Goal: Feedback & Contribution: Contribute content

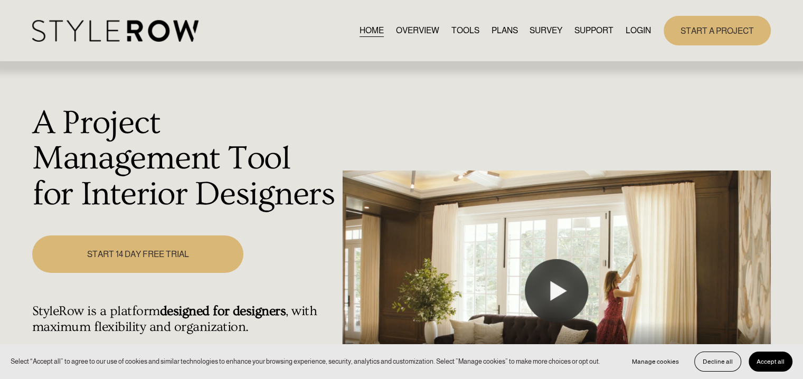
click at [627, 27] on link "LOGIN" at bounding box center [637, 30] width 25 height 14
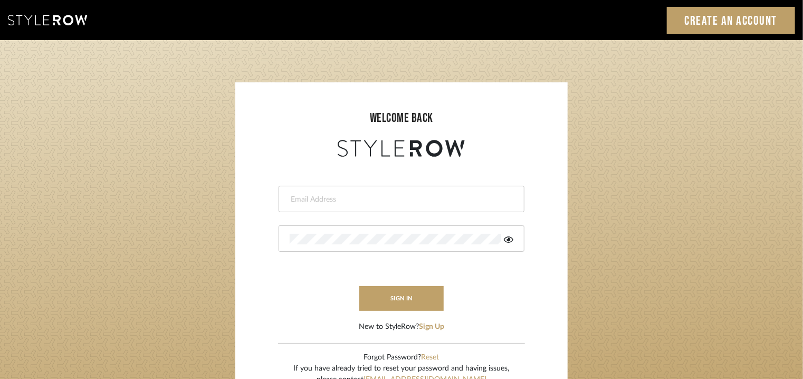
click at [369, 197] on input "email" at bounding box center [400, 199] width 221 height 11
type input "[EMAIL_ADDRESS][PERSON_NAME][DOMAIN_NAME]"
click at [513, 239] on icon at bounding box center [508, 239] width 9 height 6
click at [358, 303] on form "[EMAIL_ADDRESS][PERSON_NAME][DOMAIN_NAME] The Password must be at least 6 chara…" at bounding box center [401, 245] width 311 height 173
click at [364, 300] on button "sign in" at bounding box center [401, 298] width 84 height 25
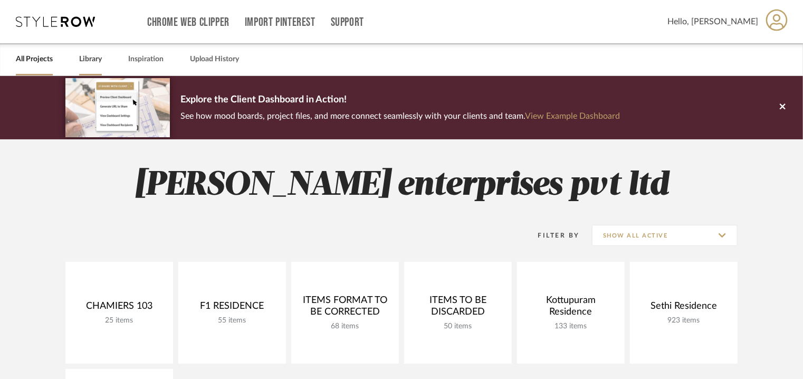
click at [87, 59] on link "Library" at bounding box center [90, 59] width 23 height 14
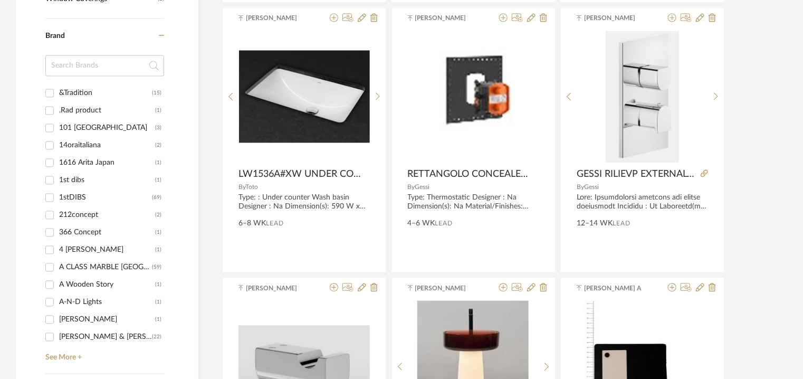
scroll to position [1056, 0]
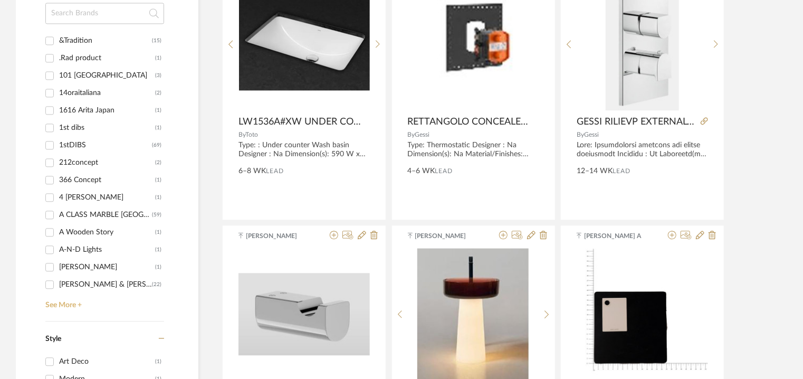
click at [62, 303] on link "See More +" at bounding box center [103, 301] width 121 height 17
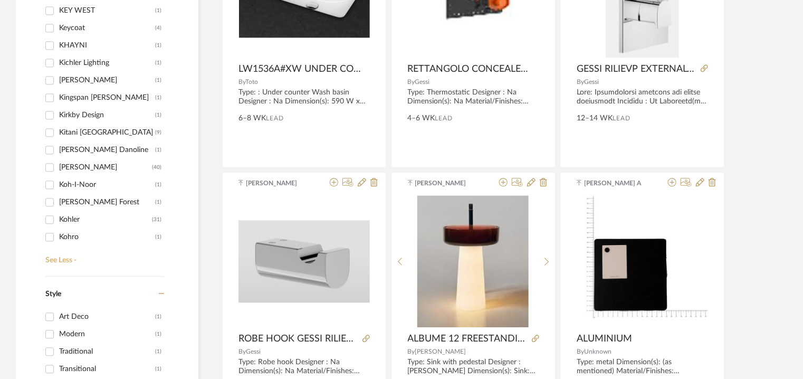
scroll to position [9975, 0]
click at [63, 220] on div "Kohler" at bounding box center [105, 219] width 93 height 17
click at [58, 220] on input "Kohler (31)" at bounding box center [49, 219] width 17 height 17
checkbox input "true"
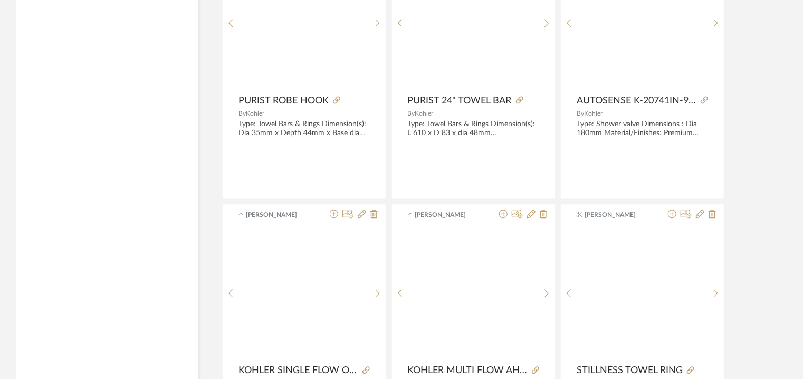
scroll to position [579, 0]
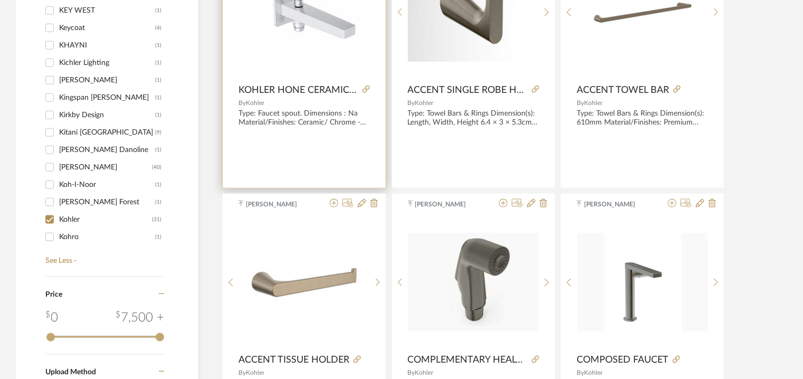
click at [0, 0] on img at bounding box center [0, 0] width 0 height 0
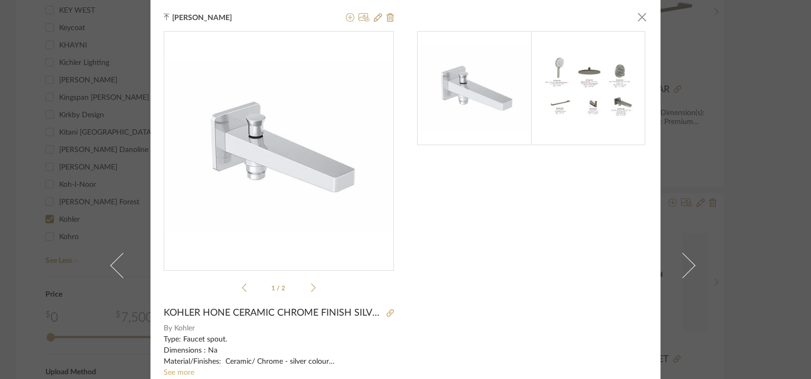
scroll to position [163, 0]
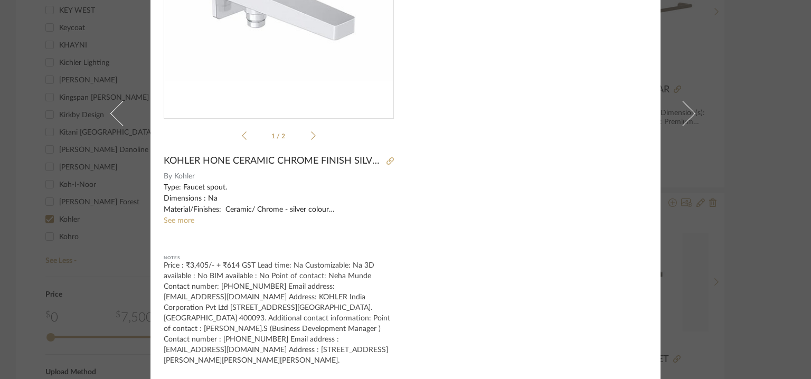
drag, startPoint x: 160, startPoint y: 253, endPoint x: 302, endPoint y: 364, distance: 179.7
click at [302, 364] on div "Price : ₹3,405/- + ₹614 GST Lead time: Na Customizable: Na 3D available : No BI…" at bounding box center [279, 313] width 230 height 106
copy div "Price : ₹3,405/- + ₹614 GST Lead time: Na Customizable: Na 3D available : No BI…"
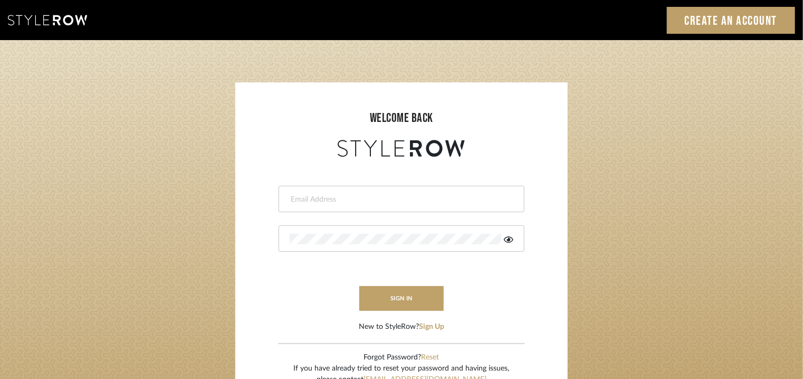
drag, startPoint x: 0, startPoint y: 0, endPoint x: 337, endPoint y: 197, distance: 390.0
click at [337, 197] on input "email" at bounding box center [400, 199] width 221 height 11
type input "[EMAIL_ADDRESS][PERSON_NAME][DOMAIN_NAME]"
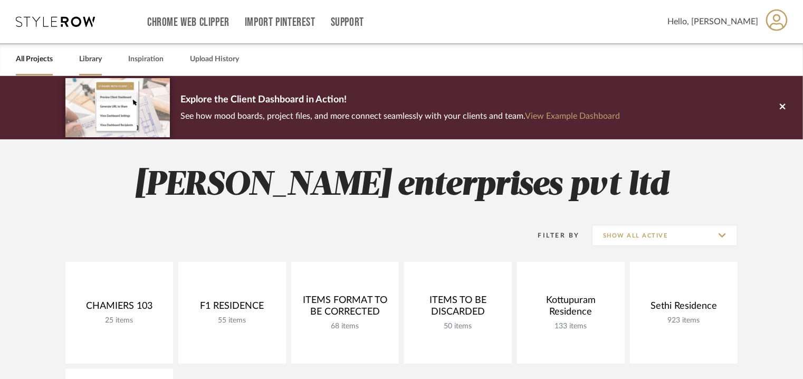
click at [87, 60] on link "Library" at bounding box center [90, 59] width 23 height 14
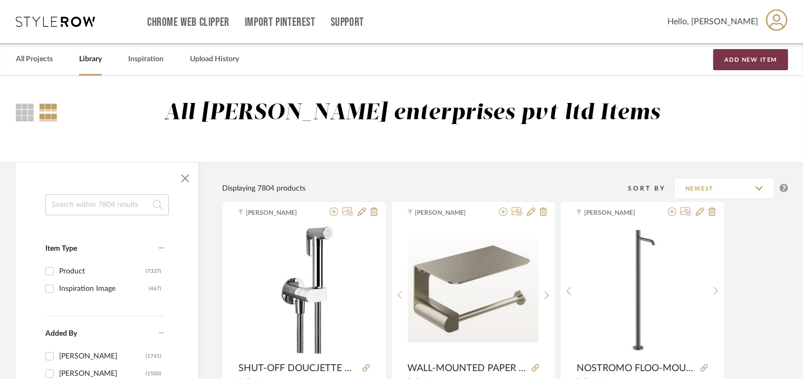
click at [763, 55] on button "Add New Item" at bounding box center [751, 59] width 75 height 21
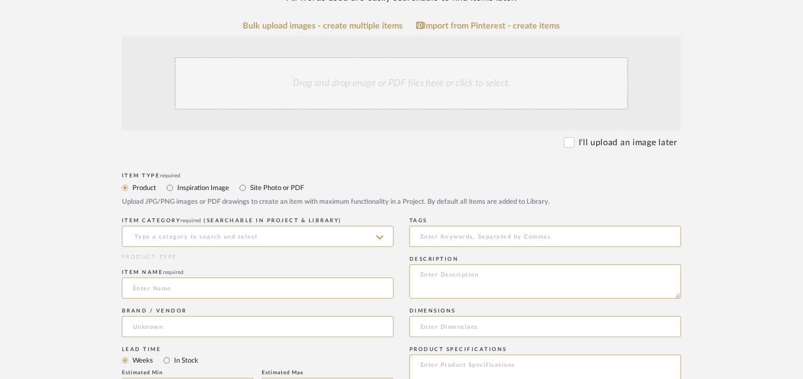
scroll to position [211, 0]
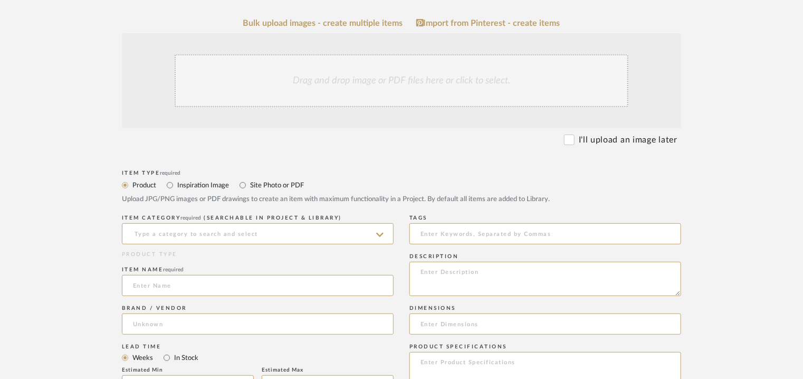
click at [291, 87] on div "Drag and drop image or PDF files here or click to select." at bounding box center [402, 80] width 454 height 53
click at [374, 230] on input at bounding box center [258, 233] width 272 height 21
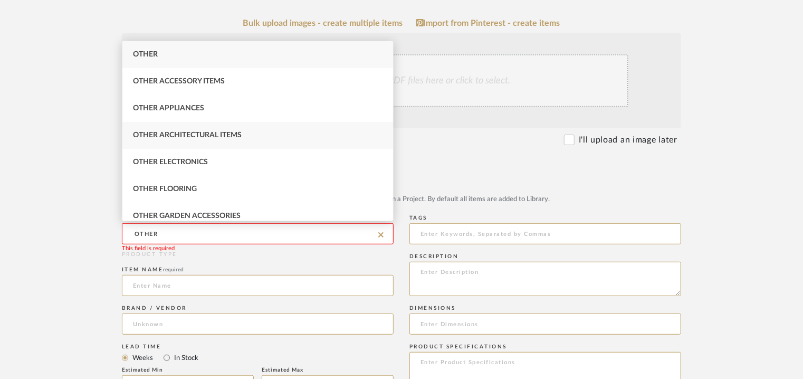
click at [248, 127] on div "Other Architectural Items" at bounding box center [257, 135] width 271 height 27
type input "Other Architectural Items"
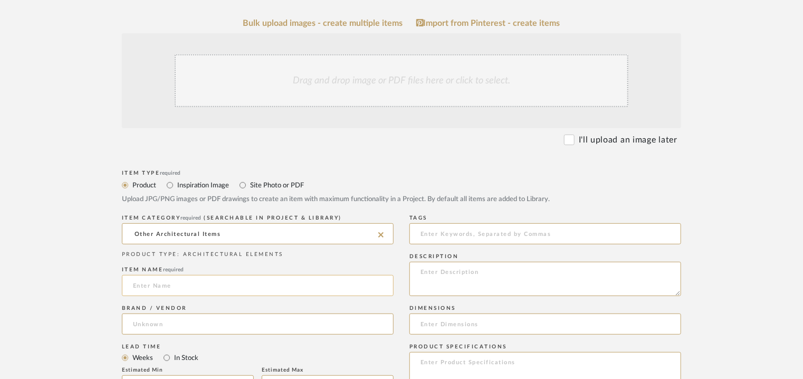
click at [191, 282] on input at bounding box center [258, 285] width 272 height 21
paste input "Invigoration™ Series 11 kW steam generator"
type input "Invigoration™ Series 11 kW steam generator"
click at [173, 328] on input at bounding box center [258, 323] width 272 height 21
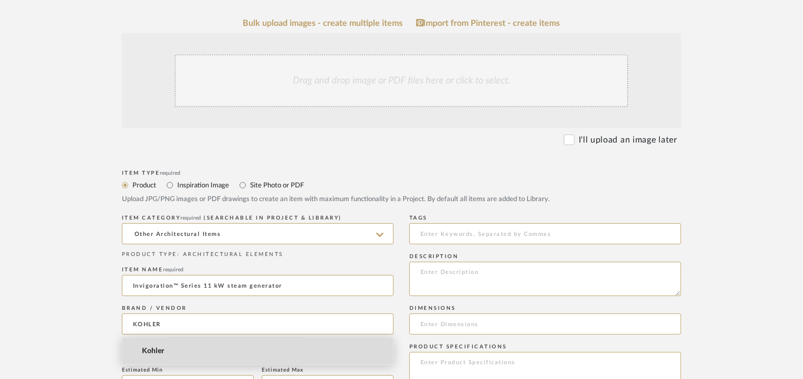
click at [147, 353] on span "Kohler" at bounding box center [153, 351] width 23 height 9
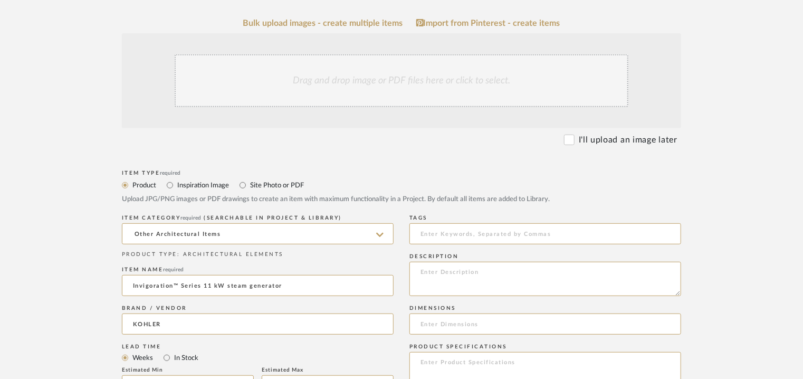
type input "Kohler"
click at [136, 286] on input "Invigoration™ Series 11 kW steam generator" at bounding box center [258, 285] width 272 height 21
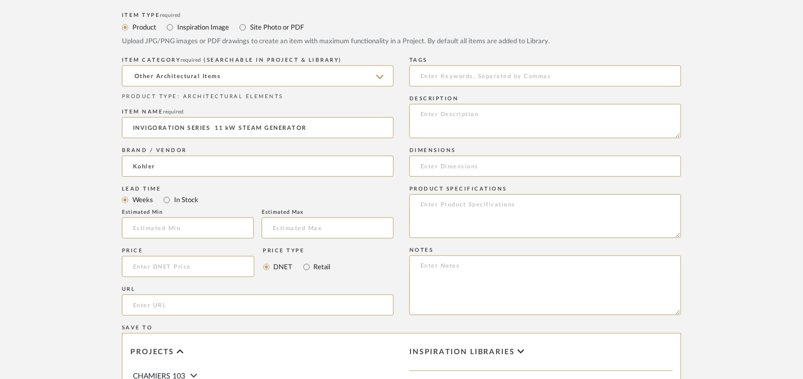
scroll to position [369, 0]
type input "INVIGORATION SERIES 11 kW STEAM GENERATOR"
paste textarea "Type: Architectural elements - Dimension(s): Length 45.7 × Width 16.5 × Height …"
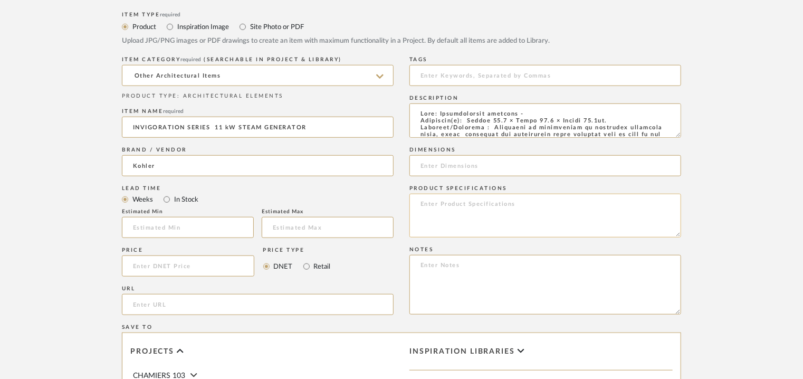
scroll to position [209, 0]
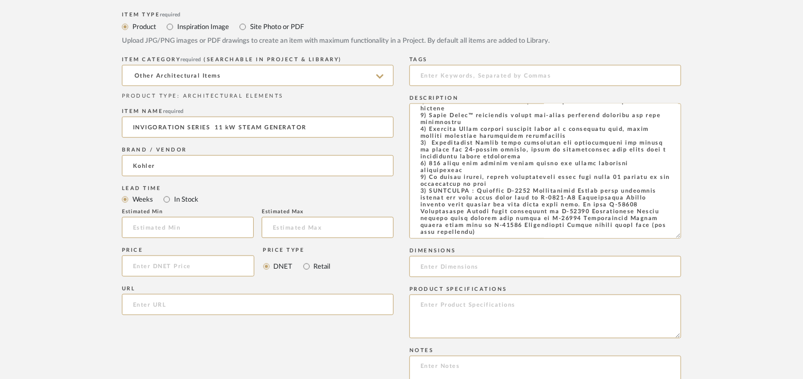
drag, startPoint x: 677, startPoint y: 133, endPoint x: 717, endPoint y: 275, distance: 147.5
click at [711, 258] on form "Bulk upload images - create multiple items Import from Pinterest - create items…" at bounding box center [401, 253] width 672 height 787
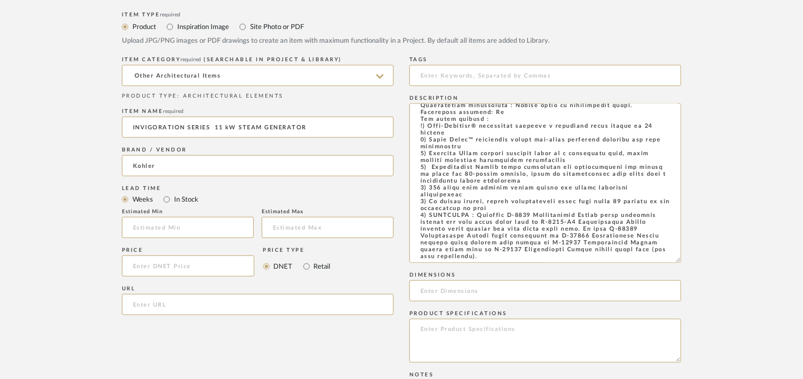
paste textarea "NOTE : Kohler has stopped recommending ceiling installation and actively recomm…"
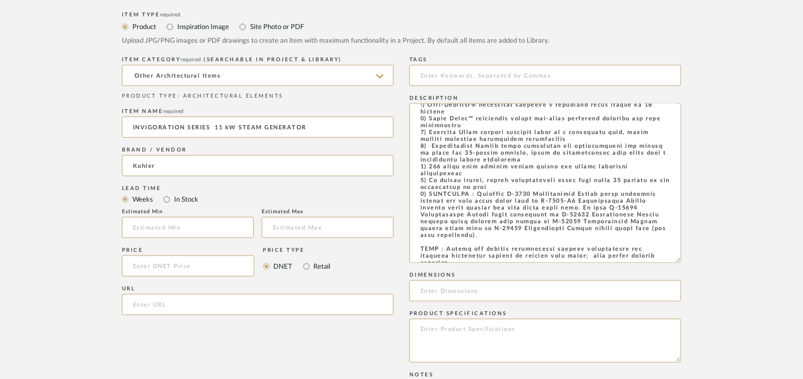
scroll to position [112, 0]
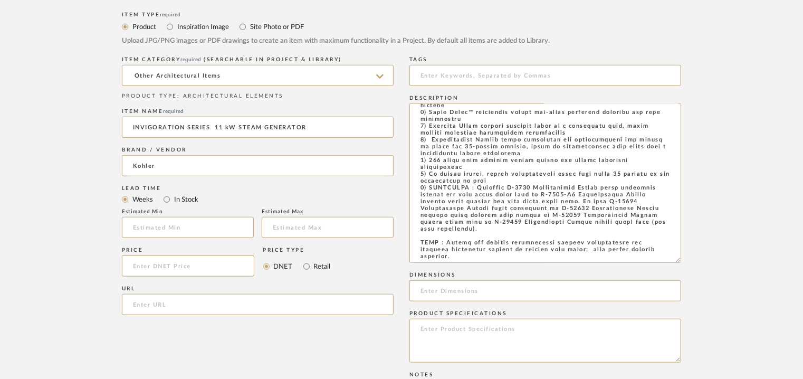
type textarea "Type: Architectural elements - Dimension(s): Length 45.7 × Width 16.5 × Height …"
paste input "https://www.kohler.com/en/products/showers/shop-steam-showering/invigoration-se…"
type input "https://www.kohler.com/en/products/showers/shop-steam-showering/invigoration-se…"
click at [472, 73] on input at bounding box center [546, 75] width 272 height 21
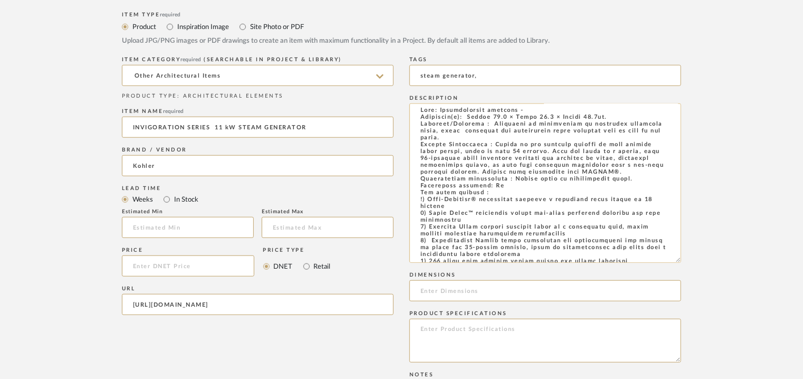
scroll to position [0, 0]
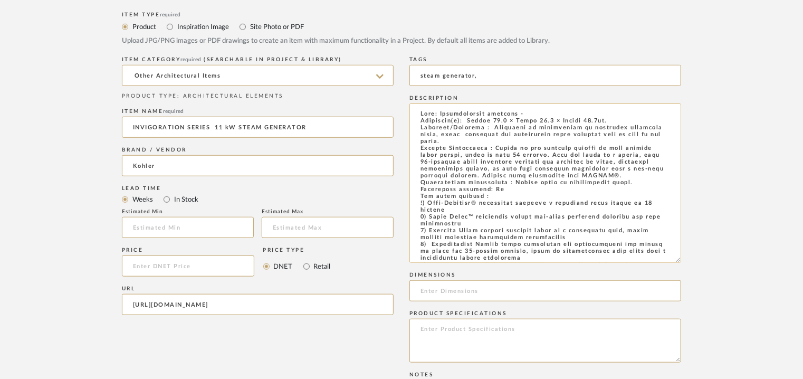
type input "steam generator,"
drag, startPoint x: 615, startPoint y: 119, endPoint x: 471, endPoint y: 121, distance: 144.1
click at [471, 121] on textarea at bounding box center [546, 182] width 272 height 159
click at [454, 288] on input at bounding box center [546, 290] width 272 height 21
paste input "Length 45.7 × Width 16.5 × Height 34.9cm."
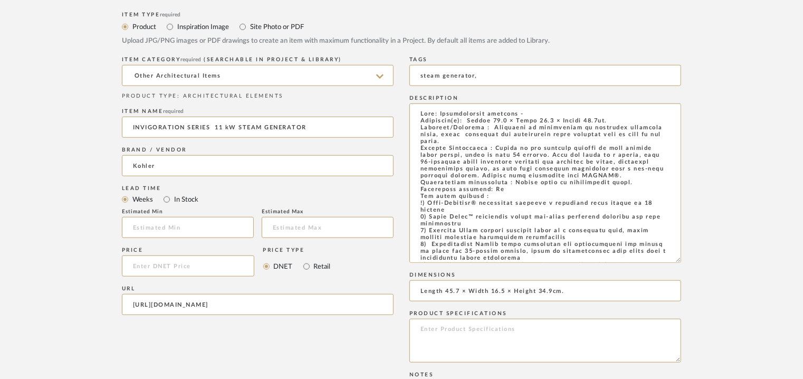
type input "Length 45.7 × Width 16.5 × Height 34.9cm."
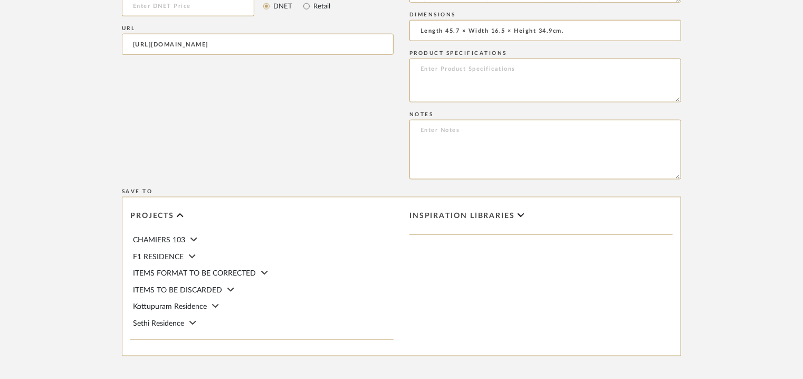
scroll to position [633, 0]
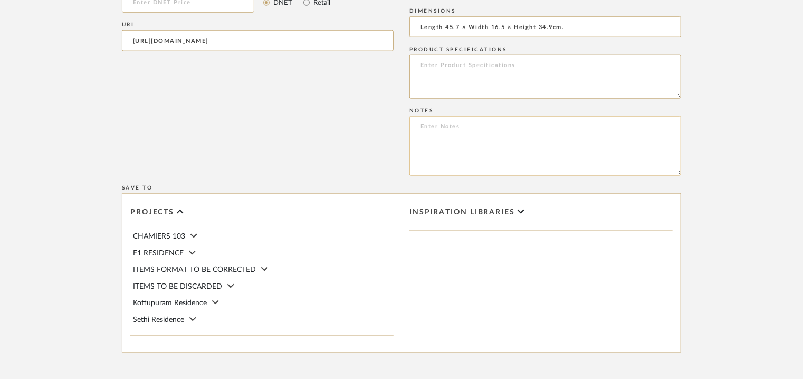
click at [453, 128] on textarea at bounding box center [546, 146] width 272 height 60
paste textarea "Price: INR1,36,500/- Lead time: Na Customizable: No 3D available : No BIM avail…"
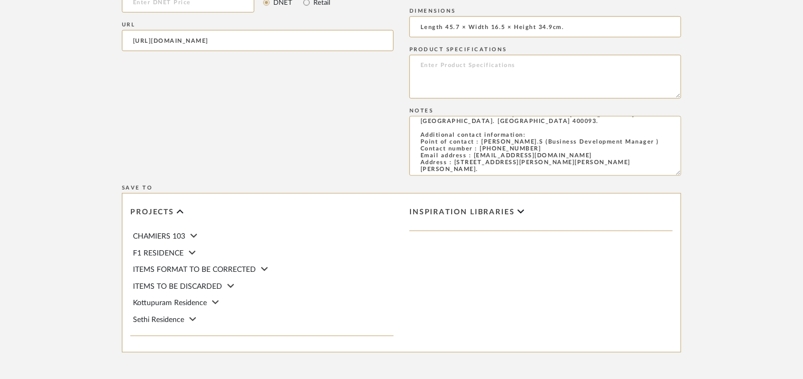
type textarea "Price: INR1,36,500/- Lead time: Na Customizable: No 3D available : No BIM avail…"
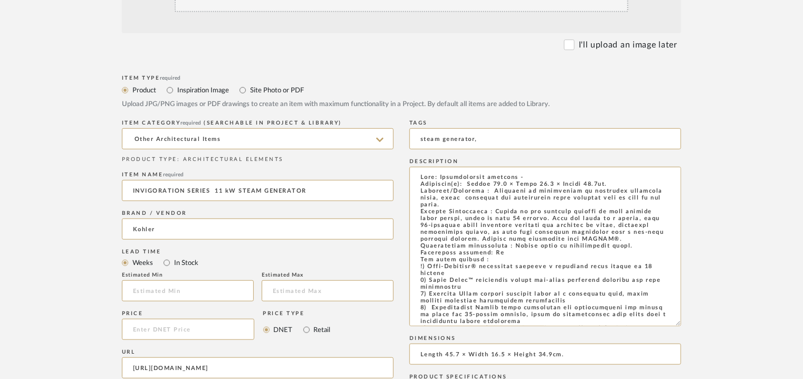
scroll to position [264, 0]
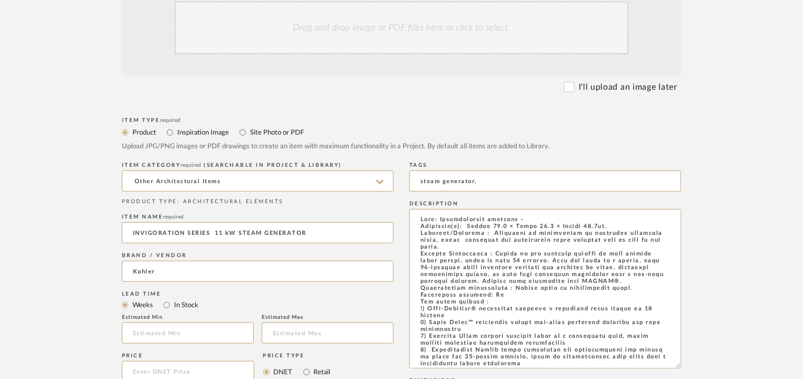
click at [386, 34] on div "Drag and drop image or PDF files here or click to select." at bounding box center [402, 28] width 454 height 53
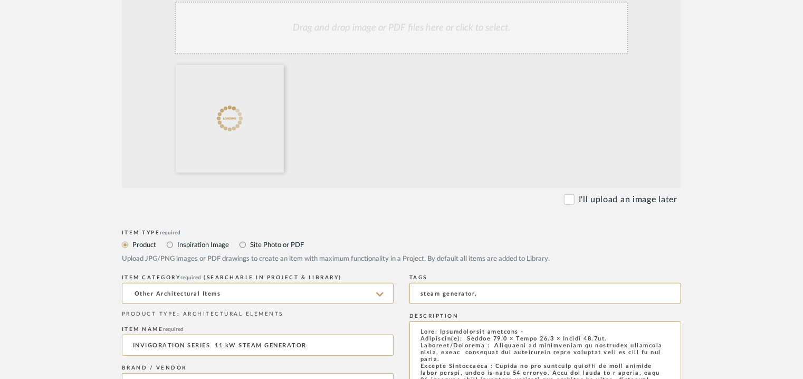
click at [427, 41] on div "Drag and drop image or PDF files here or click to select." at bounding box center [402, 28] width 454 height 53
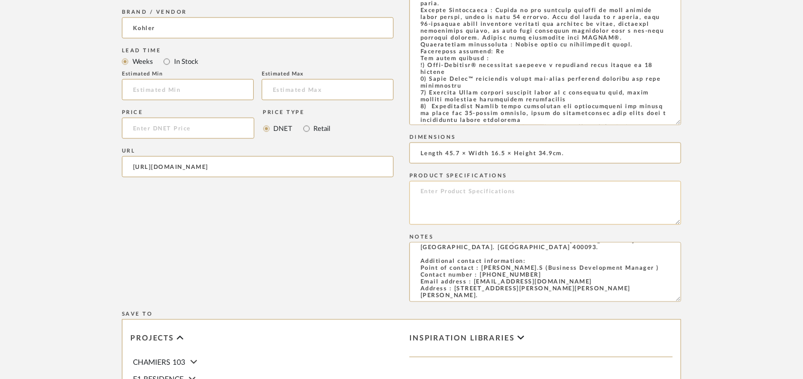
scroll to position [633, 0]
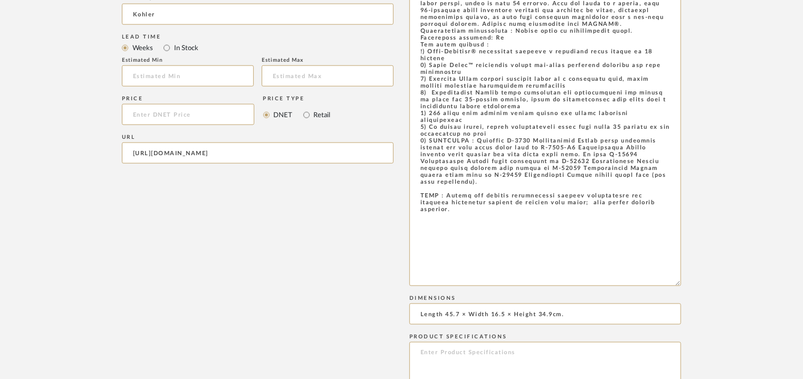
drag, startPoint x: 678, startPoint y: 107, endPoint x: 730, endPoint y: 283, distance: 184.4
click at [730, 283] on form "Bulk upload images - create multiple items Import from Pinterest - create items…" at bounding box center [401, 145] width 672 height 1098
click at [477, 145] on textarea at bounding box center [546, 120] width 272 height 336
drag, startPoint x: 448, startPoint y: 199, endPoint x: 660, endPoint y: 209, distance: 212.4
click at [660, 209] on textarea at bounding box center [546, 120] width 272 height 336
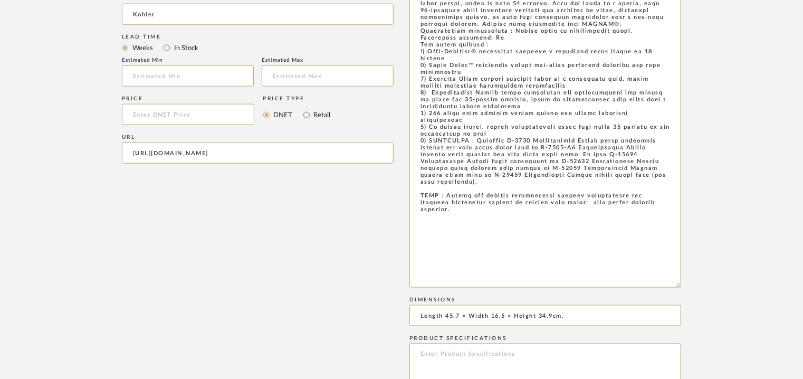
drag, startPoint x: 646, startPoint y: 208, endPoint x: 354, endPoint y: 240, distance: 293.6
click at [354, 240] on div "ITEM CATEGORY required (Searchable in Project & Library) Other Architectural It…" at bounding box center [258, 186] width 272 height 568
click at [419, 197] on textarea at bounding box center [546, 120] width 272 height 336
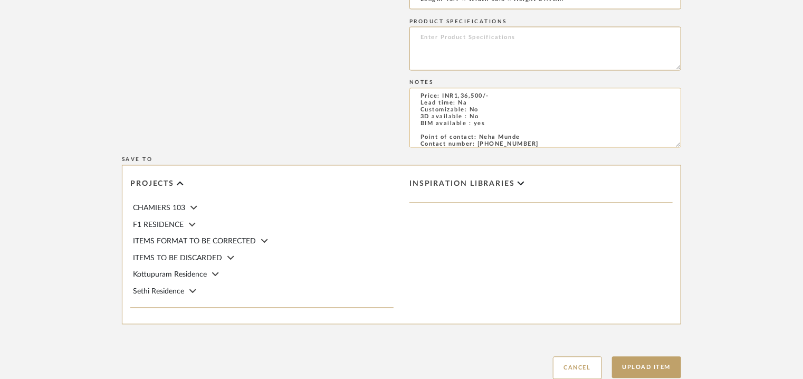
scroll to position [0, 0]
click at [660, 369] on button "Upload Item" at bounding box center [647, 368] width 70 height 22
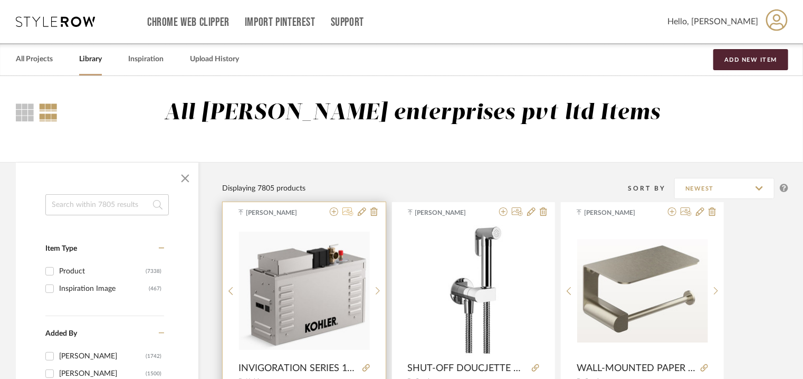
click at [348, 212] on icon at bounding box center [348, 211] width 11 height 8
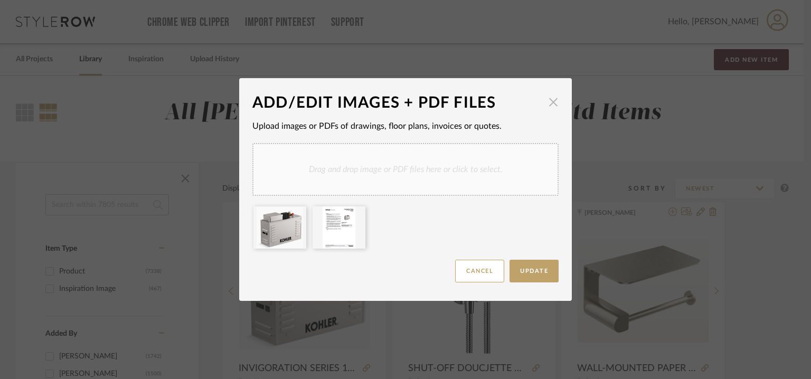
click at [553, 98] on span "button" at bounding box center [553, 101] width 21 height 21
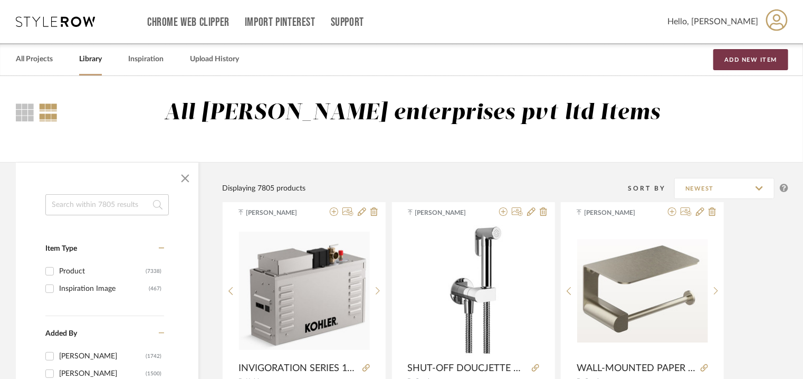
click at [753, 60] on button "Add New Item" at bounding box center [751, 59] width 75 height 21
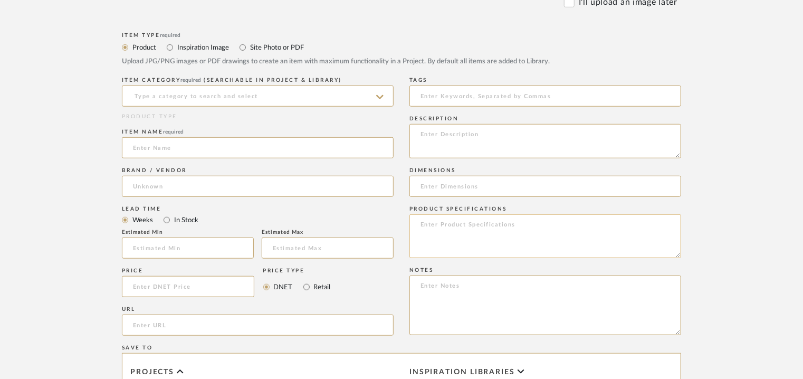
scroll to position [369, 0]
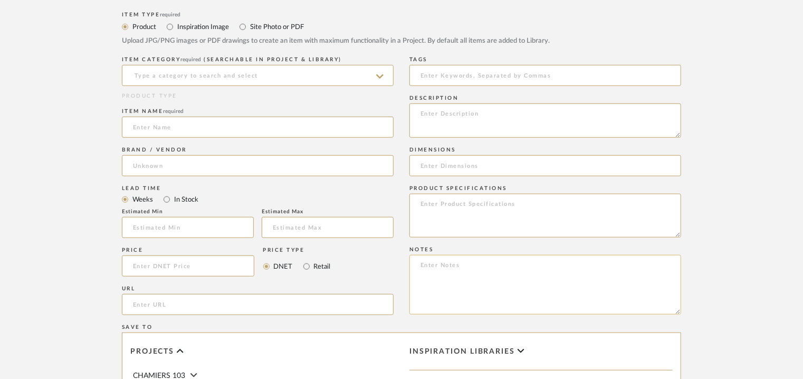
paste textarea "Price: INR35,260/- Lead time: Na Customizable: No 3D available : yes BIM availa…"
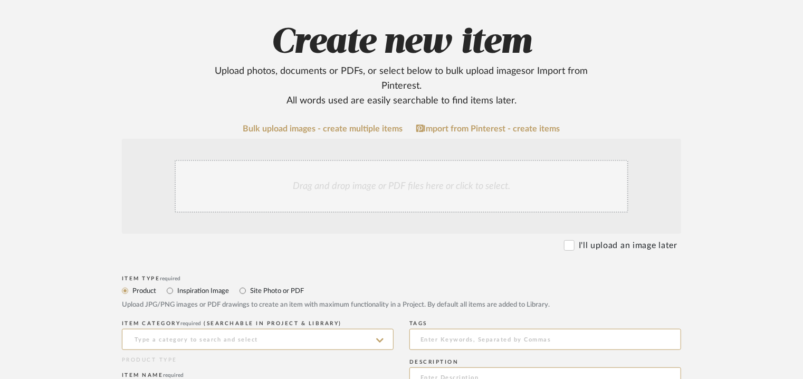
scroll to position [0, 0]
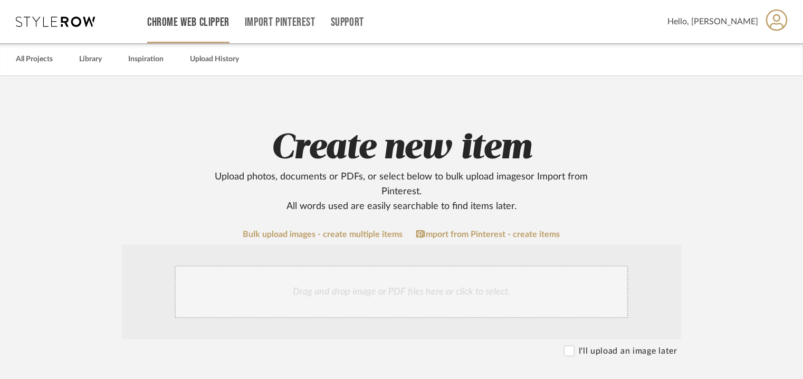
type textarea "Price: INR35,260/- Lead time: Na Customizable: No 3D available : yes BIM availa…"
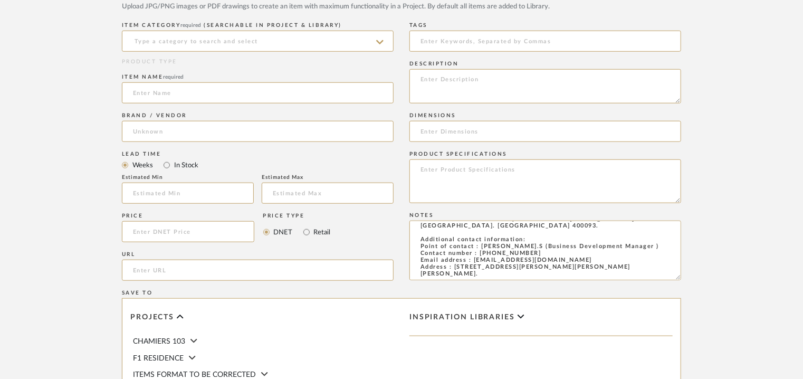
scroll to position [422, 0]
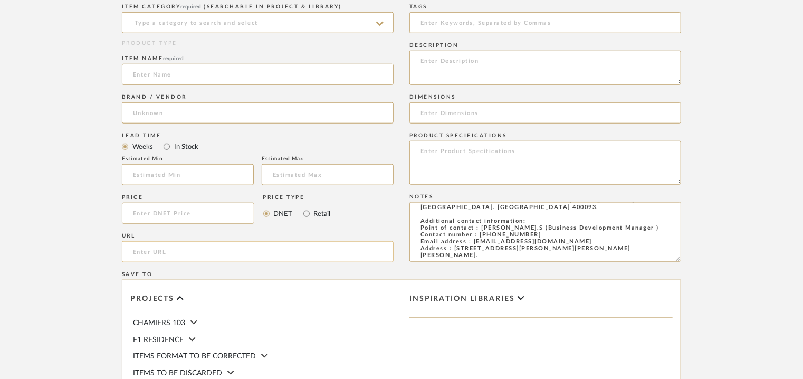
click at [168, 251] on input "url" at bounding box center [258, 251] width 272 height 21
paste input "https://www.kohler.co.in/p/steam/invigoration-series-steam-generator-control-ki…"
type input "https://www.kohler.co.in/p/steam/invigoration-series-steam-generator-control-ki…"
click at [383, 21] on icon at bounding box center [379, 24] width 7 height 8
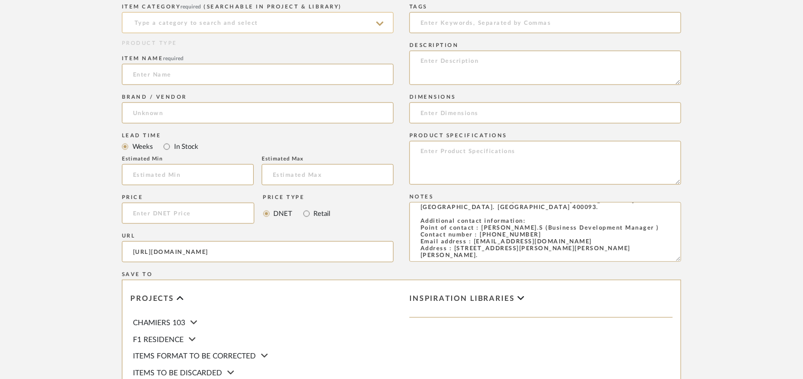
scroll to position [0, 0]
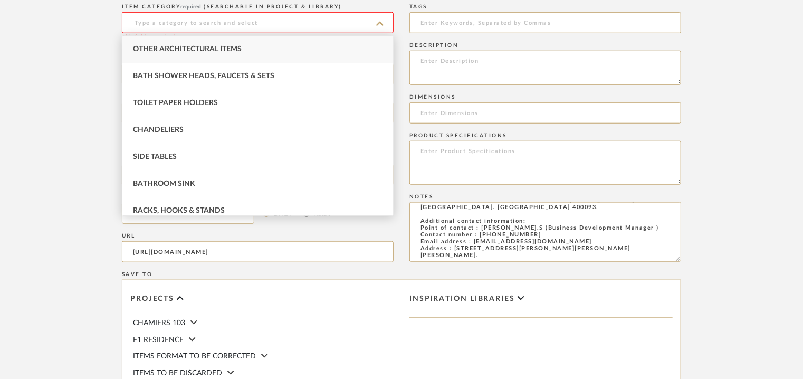
click at [240, 51] on span "Other Architectural Items" at bounding box center [187, 48] width 109 height 7
type input "Other Architectural Items"
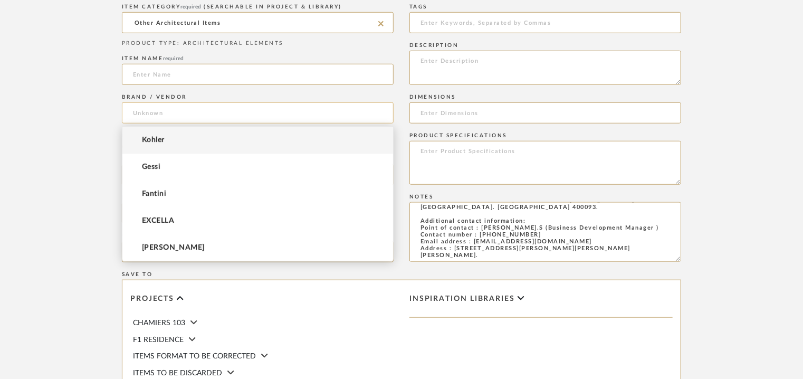
click at [163, 123] on input at bounding box center [258, 112] width 272 height 21
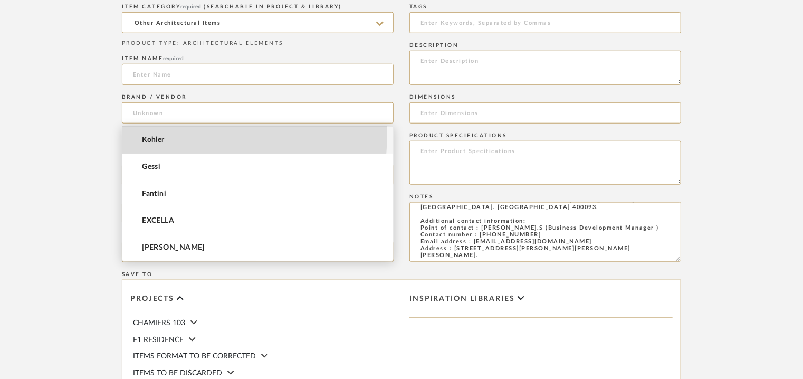
click at [157, 134] on mat-option "Kohler" at bounding box center [257, 140] width 271 height 27
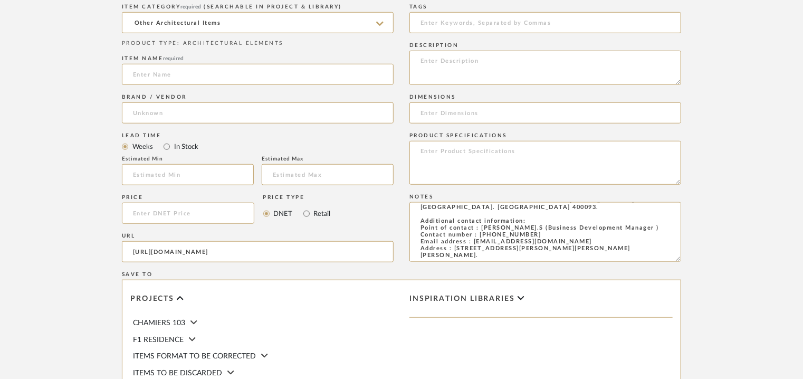
type input "Kohler"
click at [169, 73] on input at bounding box center [258, 74] width 272 height 21
paste input "Invigoration™ Series Steam generator control kit"
click at [139, 72] on input "Invigoration™ Series Steam generator control kit" at bounding box center [258, 74] width 272 height 21
type input "INVIGORATION SERIES STEAM GENERATOR CONTROL KIT"
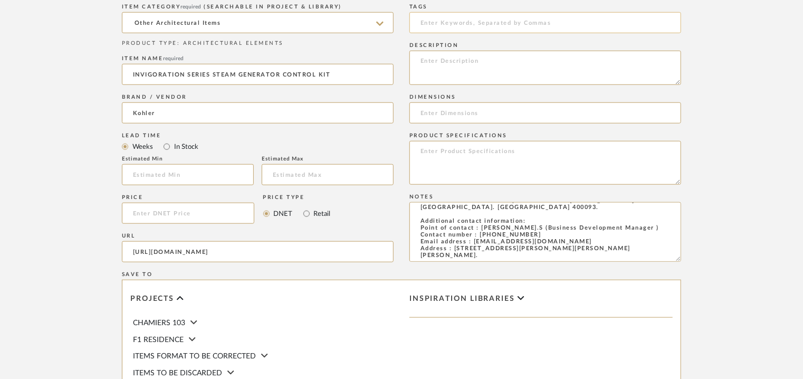
click at [479, 22] on input at bounding box center [546, 22] width 272 height 21
type input "steam generator control kit,"
paste textarea "Type: Architectural elements - Invigoration™ Series steam generator Control kit…"
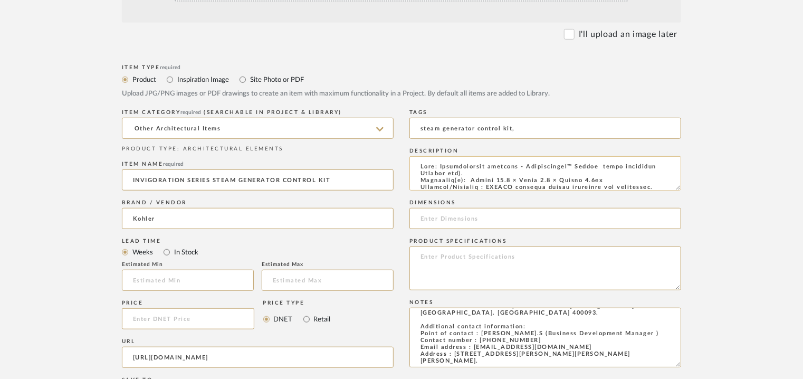
drag, startPoint x: 602, startPoint y: 179, endPoint x: 470, endPoint y: 181, distance: 131.4
click at [470, 181] on textarea at bounding box center [546, 173] width 272 height 34
type textarea "Type: Architectural elements - Invigoration™ Series steam generator Control kit…"
paste input "Length 10.2 × Width 8.3 × Height 1.9cm"
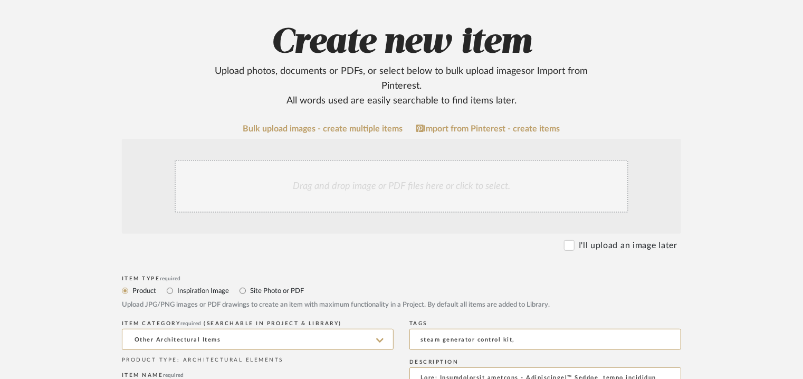
scroll to position [106, 0]
type input "Length 10.2 × Width 8.3 × Height 1.9cm"
click at [388, 197] on div "Drag and drop image or PDF files here or click to select." at bounding box center [402, 186] width 454 height 53
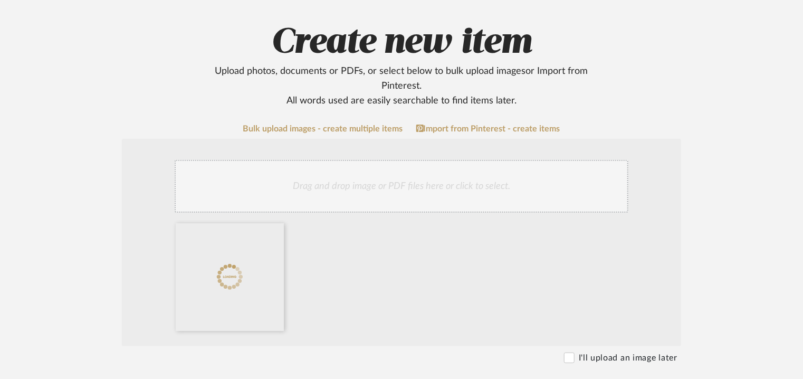
click at [406, 182] on div "Drag and drop image or PDF files here or click to select." at bounding box center [402, 186] width 454 height 53
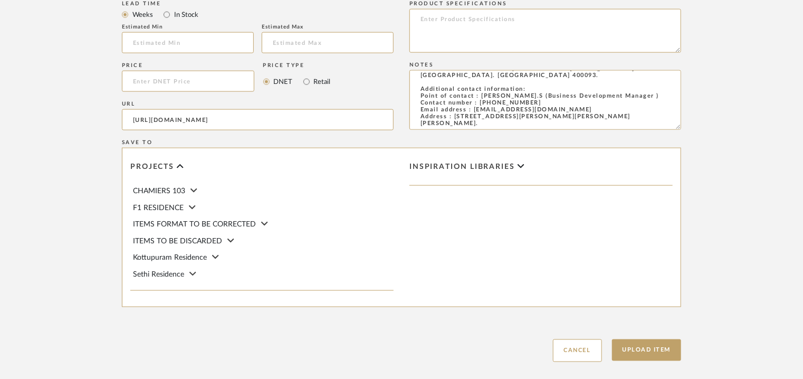
scroll to position [724, 0]
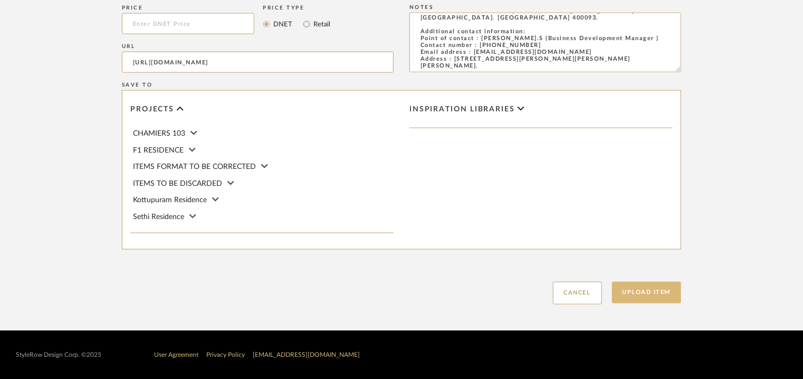
click at [661, 296] on button "Upload Item" at bounding box center [647, 293] width 70 height 22
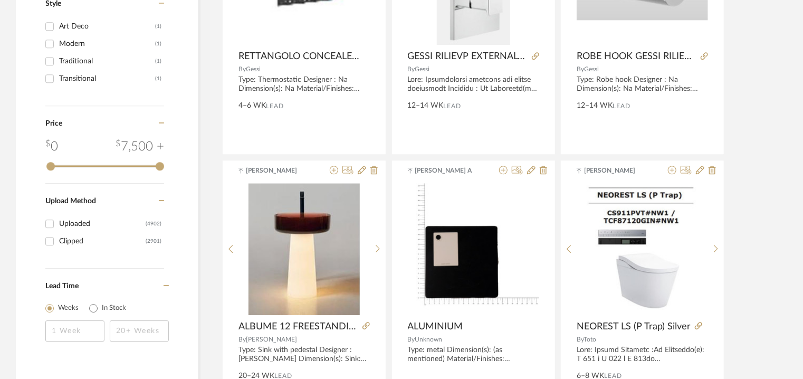
scroll to position [1425, 0]
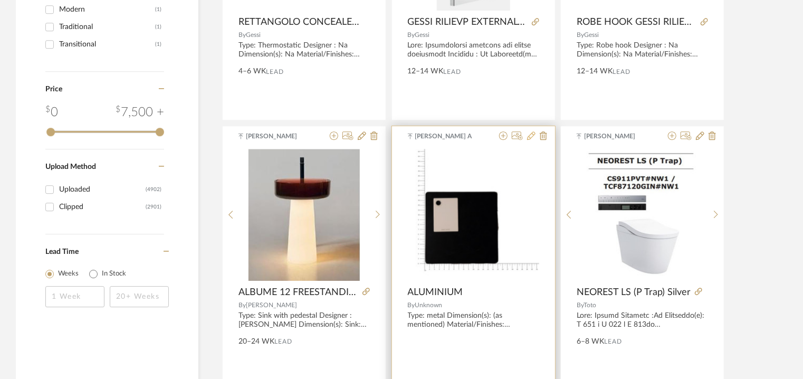
click at [535, 132] on icon at bounding box center [531, 135] width 8 height 8
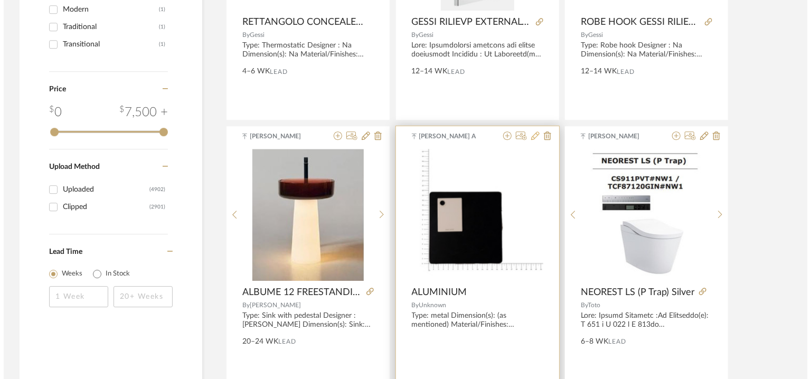
scroll to position [0, 0]
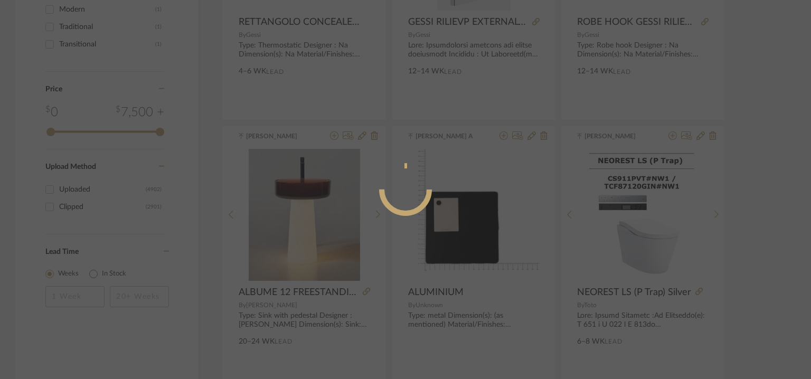
radio input "true"
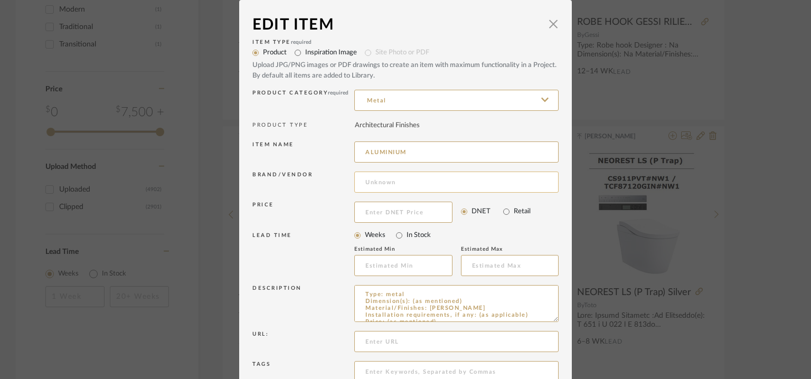
scroll to position [101, 0]
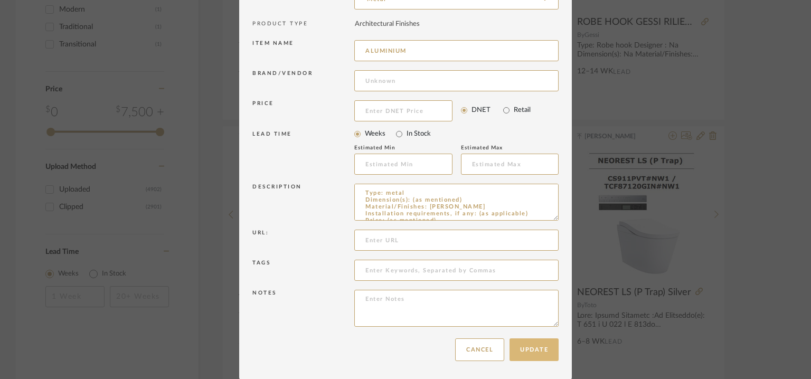
click at [545, 348] on button "Update" at bounding box center [533, 349] width 49 height 23
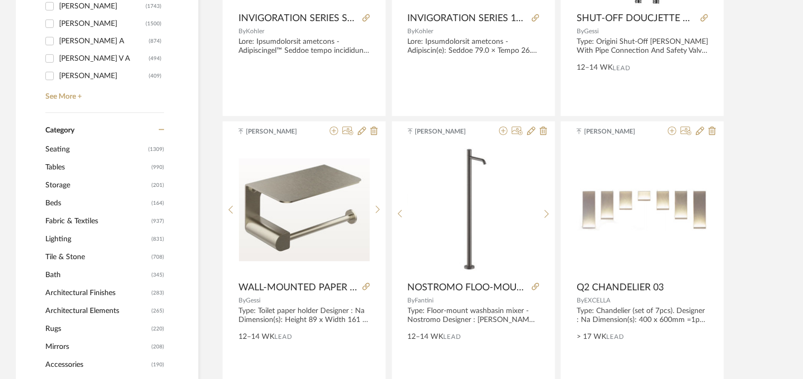
scroll to position [211, 0]
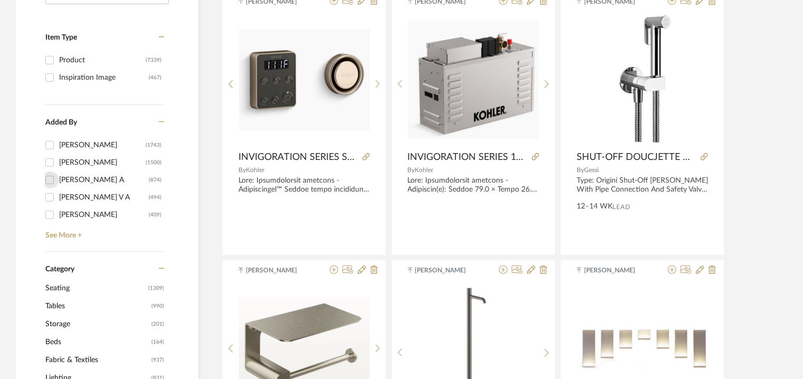
click at [51, 178] on input "Chandru A (874)" at bounding box center [49, 180] width 17 height 17
checkbox input "true"
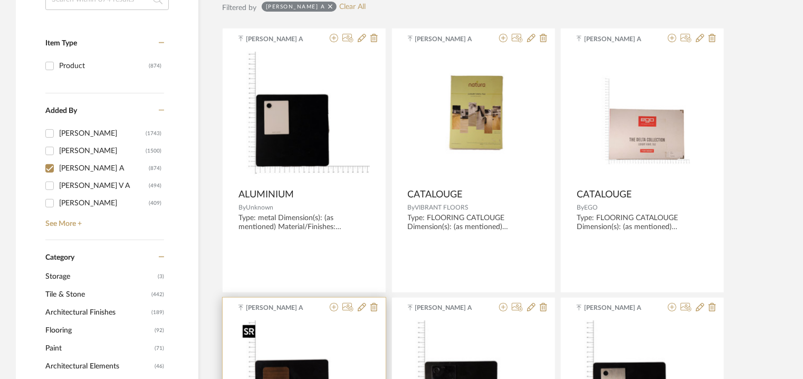
scroll to position [158, 0]
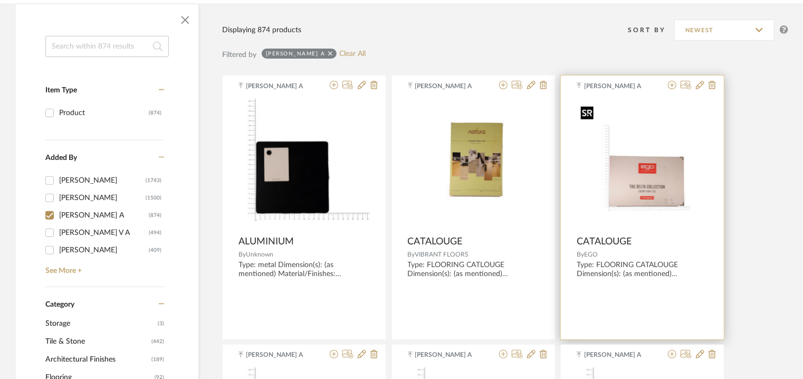
click at [661, 189] on img "0" at bounding box center [642, 164] width 131 height 124
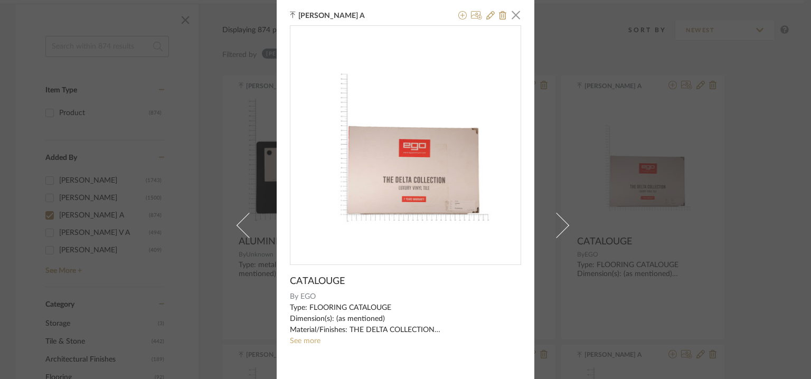
scroll to position [0, 0]
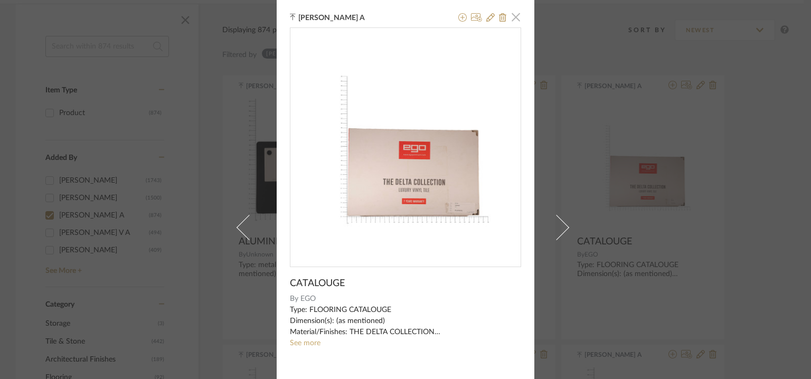
click at [514, 16] on span "button" at bounding box center [515, 16] width 21 height 21
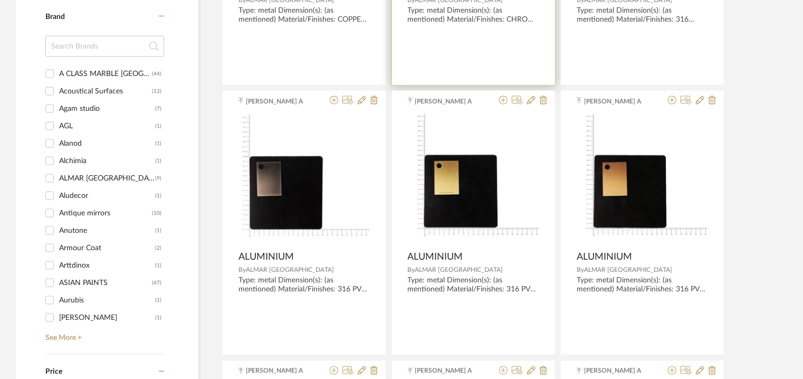
scroll to position [792, 0]
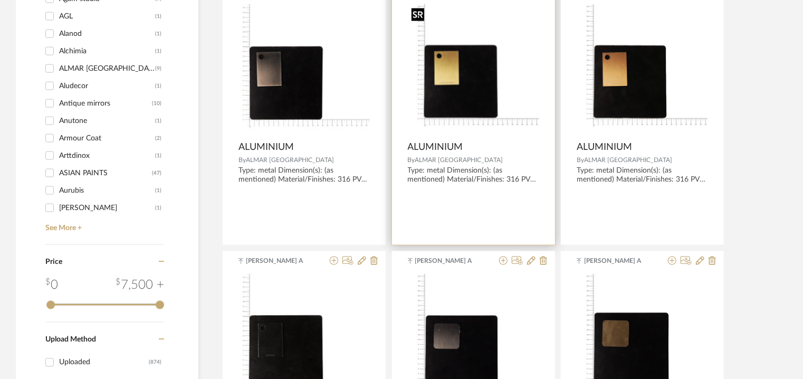
click at [475, 86] on img "0" at bounding box center [473, 69] width 131 height 131
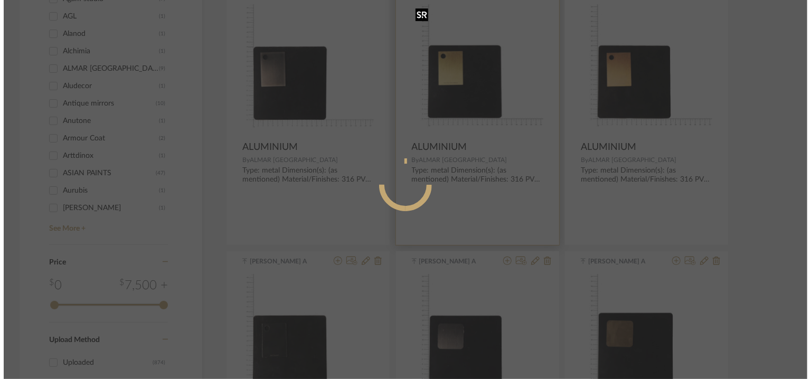
scroll to position [0, 0]
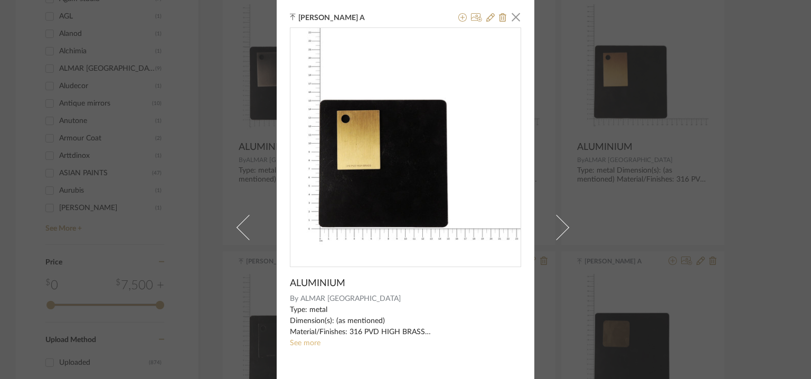
click at [302, 343] on link "See more" at bounding box center [305, 342] width 31 height 7
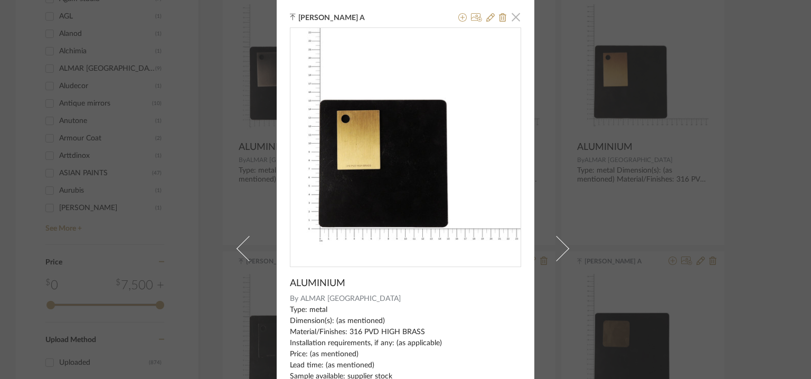
click at [516, 16] on span "button" at bounding box center [515, 16] width 21 height 21
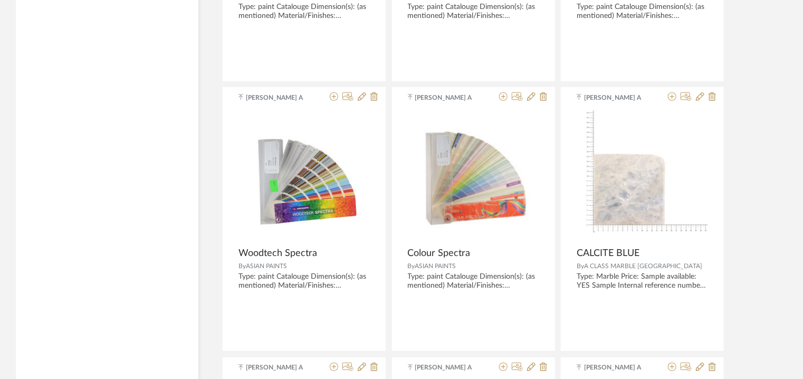
scroll to position [2480, 0]
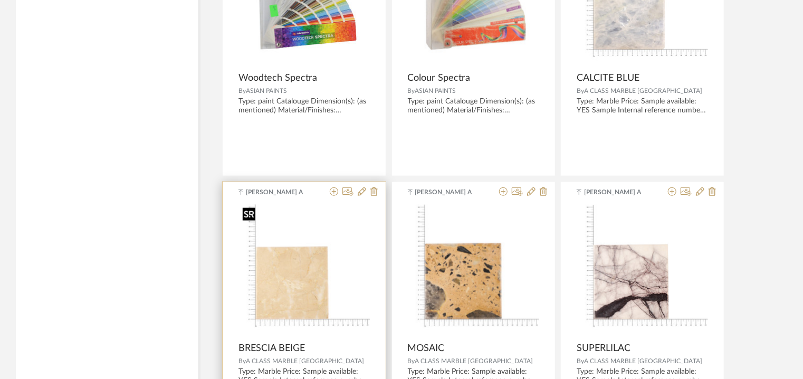
click at [332, 268] on div at bounding box center [304, 271] width 131 height 132
click at [292, 276] on img "0" at bounding box center [304, 270] width 131 height 131
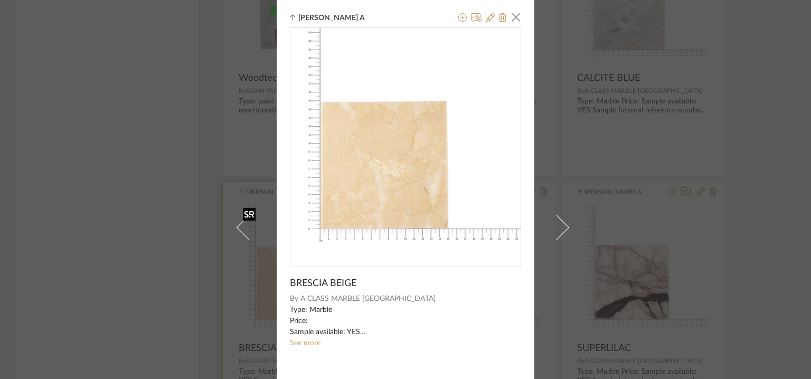
scroll to position [75, 0]
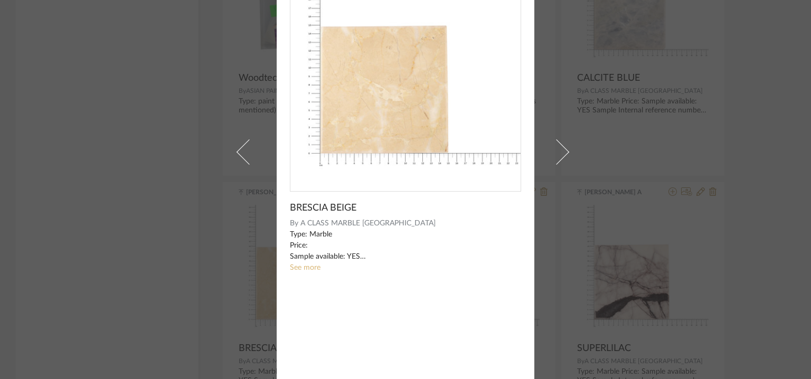
click at [300, 267] on link "See more" at bounding box center [305, 267] width 31 height 7
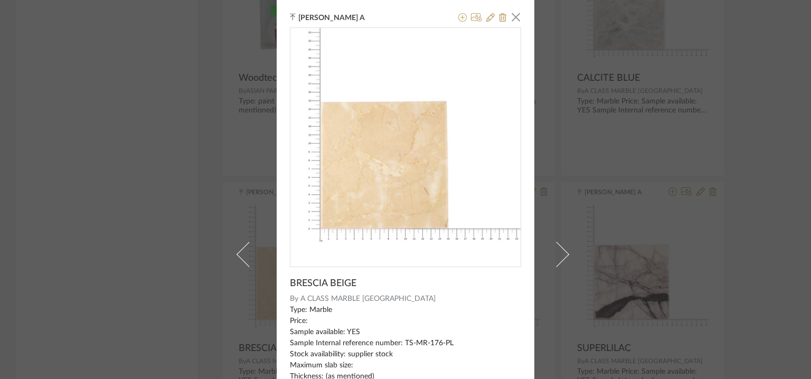
scroll to position [0, 0]
click at [515, 17] on span "button" at bounding box center [515, 16] width 21 height 21
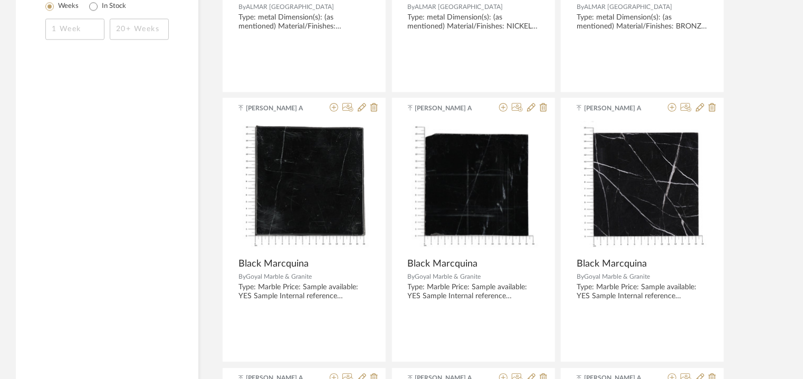
scroll to position [1214, 0]
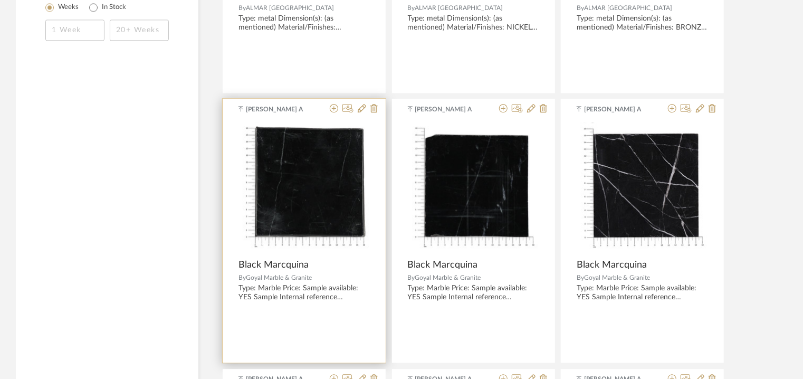
click at [0, 0] on img at bounding box center [0, 0] width 0 height 0
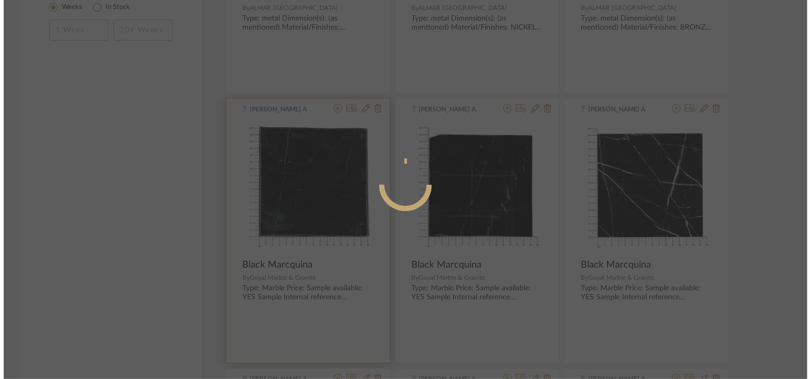
scroll to position [0, 0]
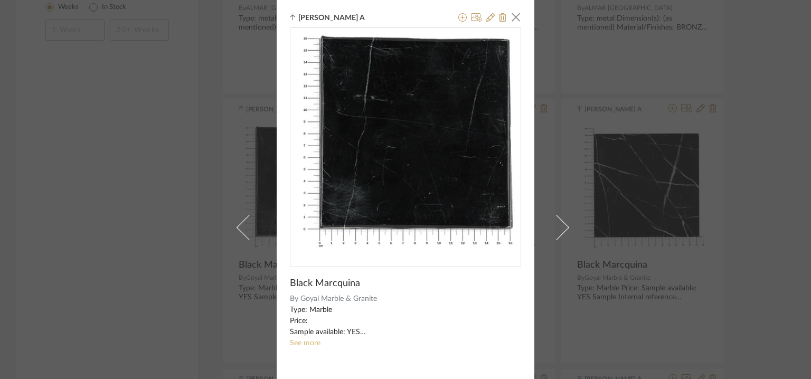
click at [313, 345] on link "See more" at bounding box center [305, 342] width 31 height 7
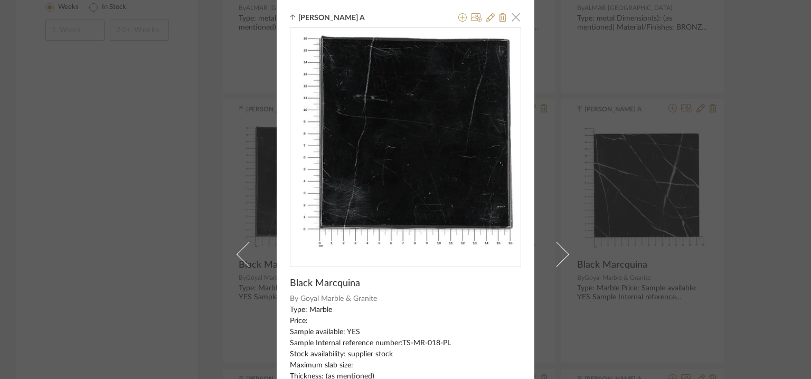
click at [515, 15] on span "button" at bounding box center [515, 16] width 21 height 21
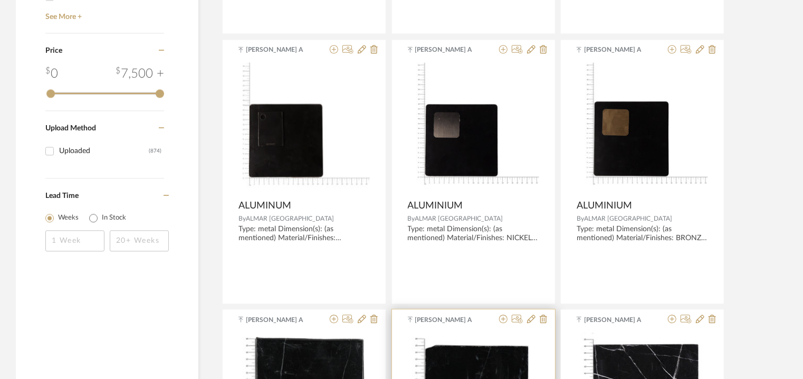
scroll to position [1003, 0]
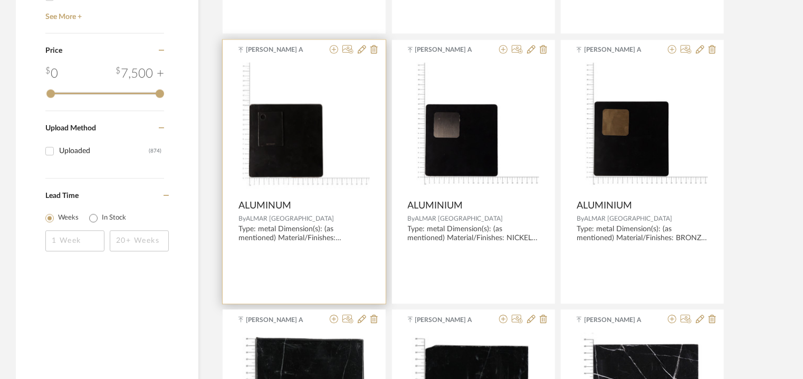
click at [289, 150] on img "0" at bounding box center [304, 128] width 131 height 131
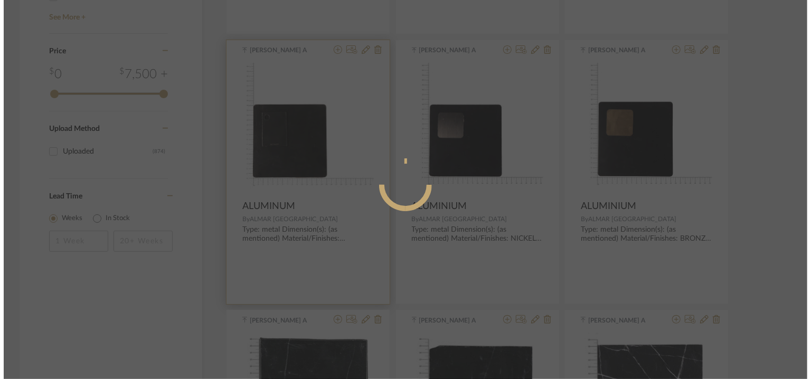
scroll to position [0, 0]
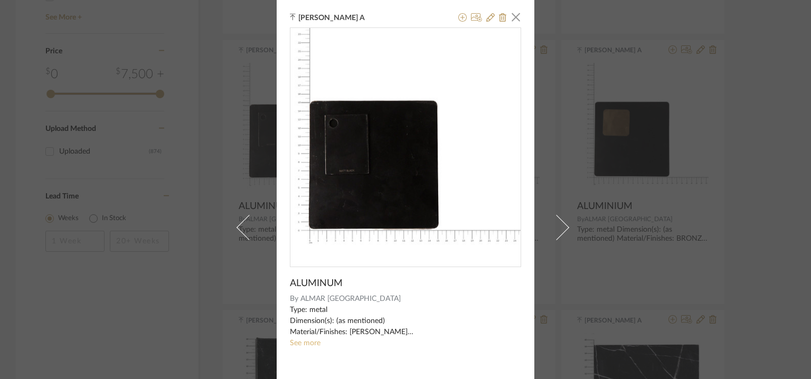
click at [312, 345] on link "See more" at bounding box center [305, 342] width 31 height 7
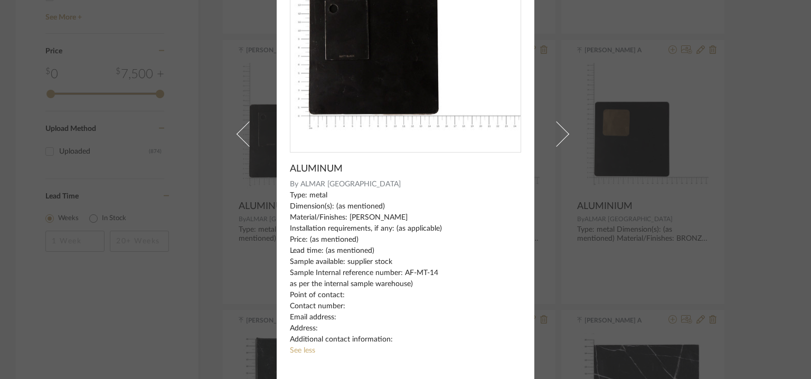
scroll to position [118, 0]
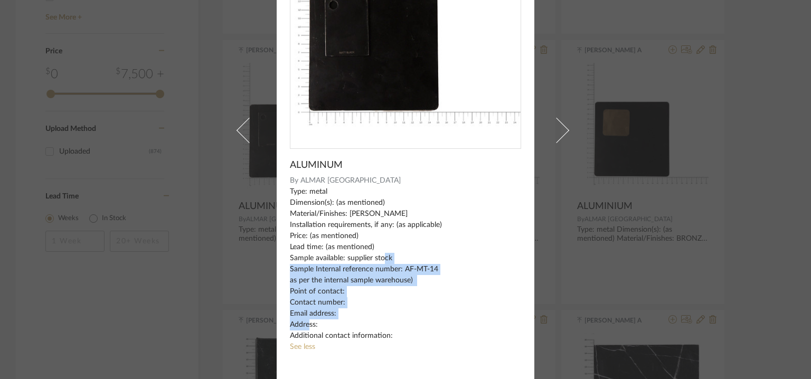
drag, startPoint x: 285, startPoint y: 270, endPoint x: 355, endPoint y: 321, distance: 86.8
click at [355, 321] on div "Chandru A × ALUMINUM By ALMAR ITALY Type: metal Dimension(s): (as mentioned) Ma…" at bounding box center [406, 130] width 258 height 497
click at [374, 321] on div "Type: metal Dimension(s): (as mentioned) Material/Finishes: MATT BLACK Installa…" at bounding box center [405, 263] width 231 height 155
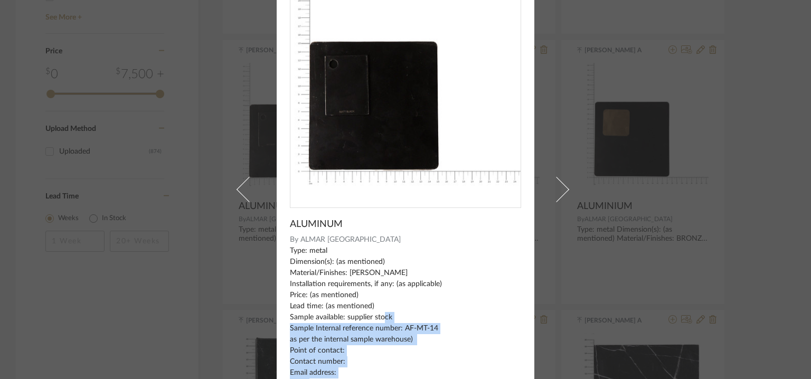
scroll to position [0, 0]
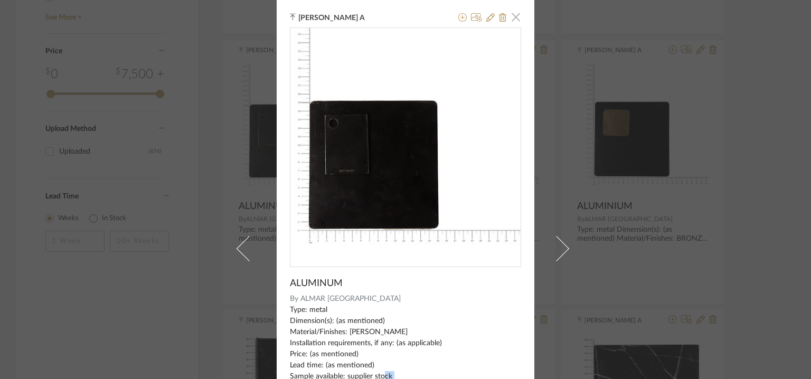
click at [512, 15] on span "button" at bounding box center [515, 16] width 21 height 21
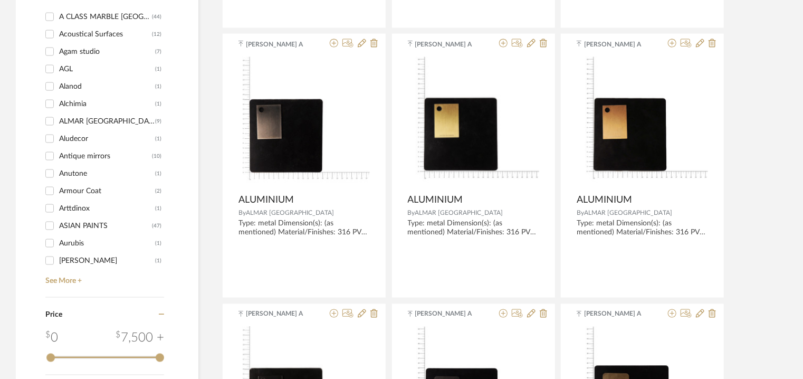
scroll to position [581, 0]
